Goal: Transaction & Acquisition: Purchase product/service

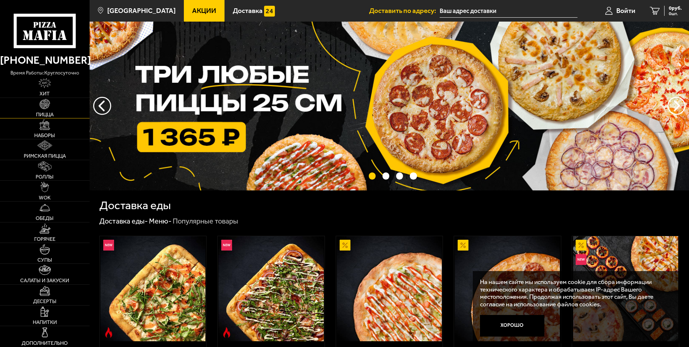
click at [45, 108] on img at bounding box center [45, 104] width 10 height 10
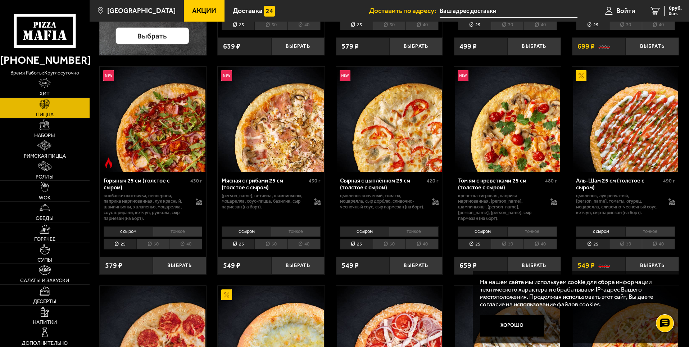
scroll to position [252, 0]
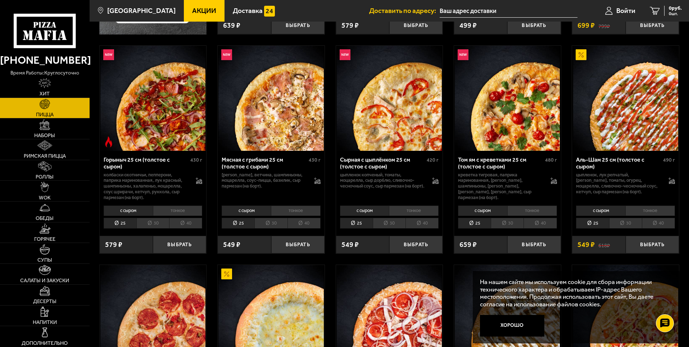
click at [374, 134] on img at bounding box center [389, 98] width 105 height 105
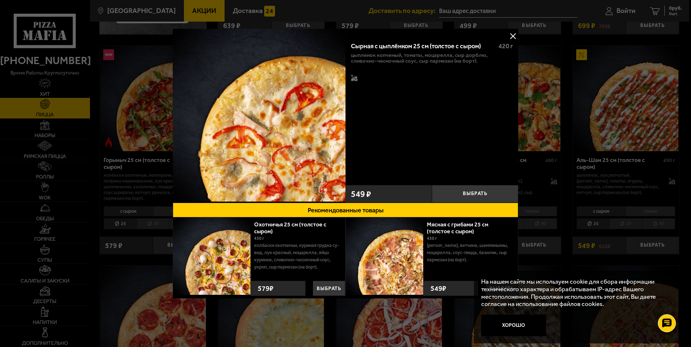
click at [452, 119] on div "Сырная с цыплёнком 25 см (толстое с сыром) 420 г цыпленок копченый, томаты, моц…" at bounding box center [432, 108] width 173 height 145
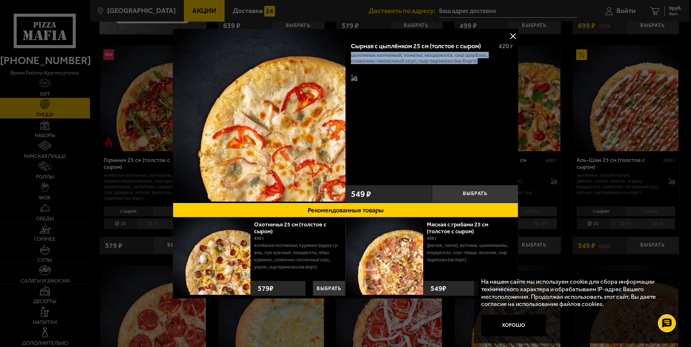
drag, startPoint x: 352, startPoint y: 53, endPoint x: 457, endPoint y: 71, distance: 107.0
click at [453, 71] on div "цыпленок копченый, томаты, моцарелла, сыр дорблю, сливочно-чесночный соус, сыр …" at bounding box center [432, 67] width 162 height 30
drag, startPoint x: 351, startPoint y: 40, endPoint x: 450, endPoint y: 65, distance: 102.4
click at [450, 65] on div "Сырная с цыплёнком 25 см (толстое с сыром) 420 г цыпленок копченый, томаты, моц…" at bounding box center [432, 108] width 173 height 145
click at [453, 36] on button at bounding box center [512, 36] width 11 height 11
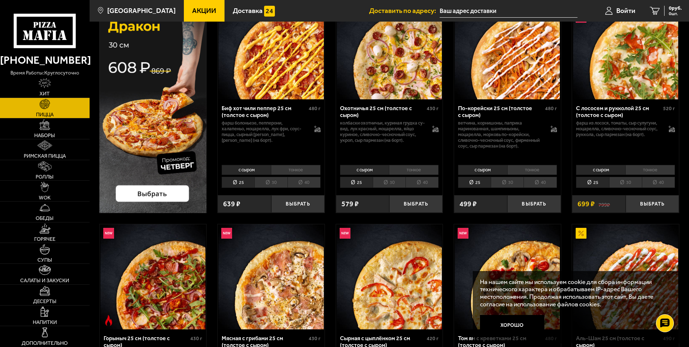
scroll to position [72, 0]
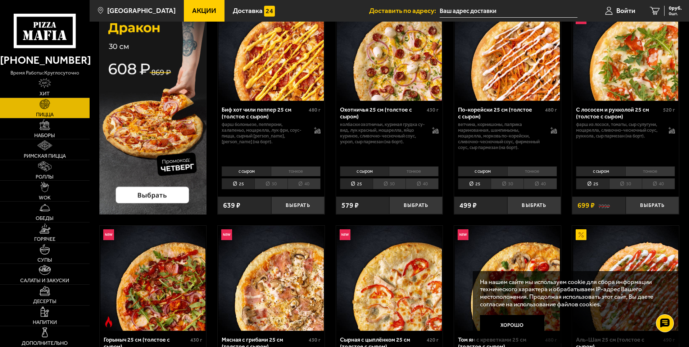
click at [273, 104] on div "Биф хот чили пеппер 25 см (толстое с сыром) 480 г фарш болоньезе, пепперони, ха…" at bounding box center [271, 132] width 107 height 63
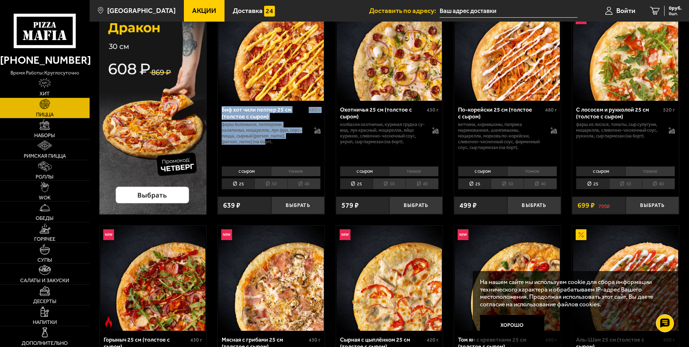
drag, startPoint x: 223, startPoint y: 106, endPoint x: 278, endPoint y: 150, distance: 70.4
click at [278, 150] on div "Биф хот чили пеппер 25 см (толстое с сыром) 480 г фарш болоньезе, пепперони, ха…" at bounding box center [271, 132] width 107 height 63
copy div "Биф хот чили пеппер 25 см (толстое с сыром) 480 г фарш болоньезе, пепперони, ха…"
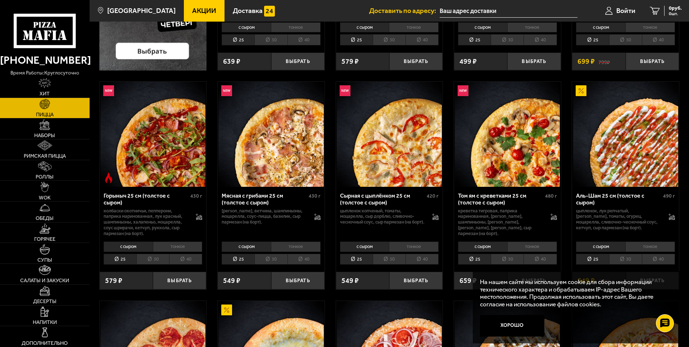
scroll to position [252, 0]
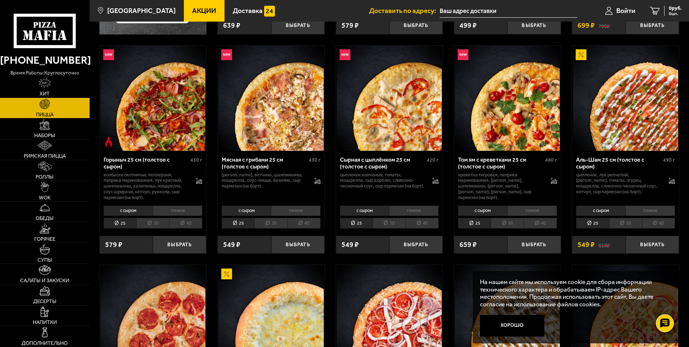
click at [393, 142] on img at bounding box center [389, 98] width 105 height 105
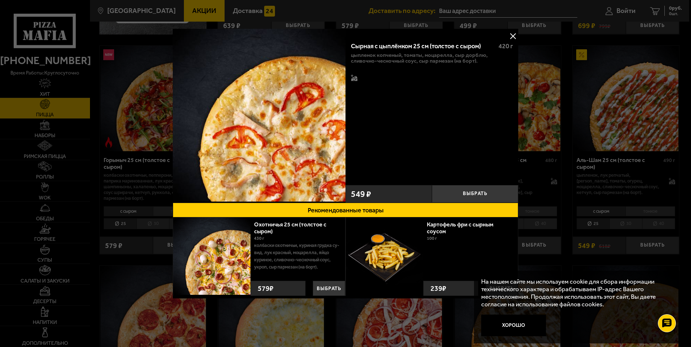
click at [453, 35] on button at bounding box center [512, 36] width 11 height 11
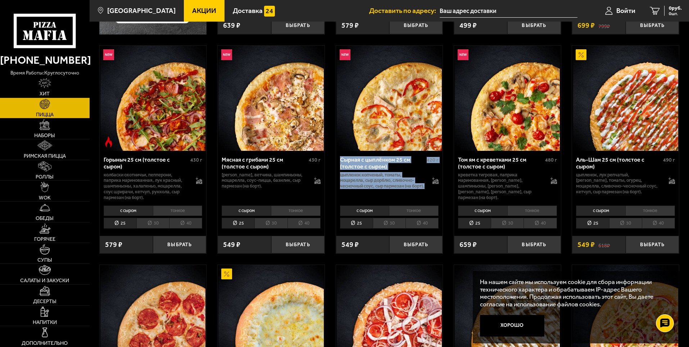
drag, startPoint x: 338, startPoint y: 154, endPoint x: 365, endPoint y: 200, distance: 53.1
click at [365, 200] on div "Сырная с цыплёнком 25 см (толстое с сыром) 420 г цыпленок копченый, томаты, моц…" at bounding box center [389, 177] width 107 height 52
copy div "Сырная с цыплёнком 25 см (толстое с сыром) 420 г цыпленок копченый, томаты, моц…"
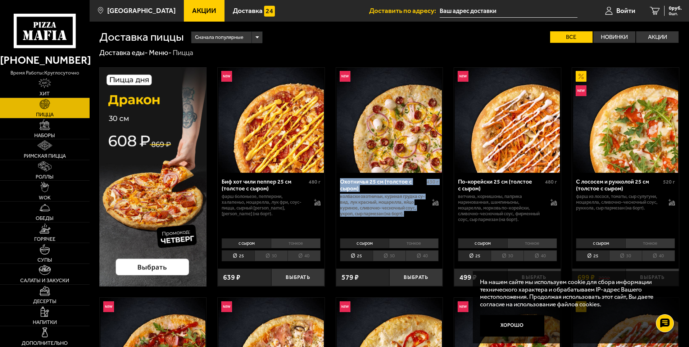
drag, startPoint x: 340, startPoint y: 178, endPoint x: 414, endPoint y: 217, distance: 83.2
click at [414, 217] on div "Охотничья 25 см (толстое с сыром) 430 г колбаски охотничьи, куриная грудка су-в…" at bounding box center [389, 204] width 107 height 63
copy div "Охотничья 25 см (толстое с сыром) 430 г колбаски охотничьи, куриная грудка су-в…"
